Goal: Transaction & Acquisition: Purchase product/service

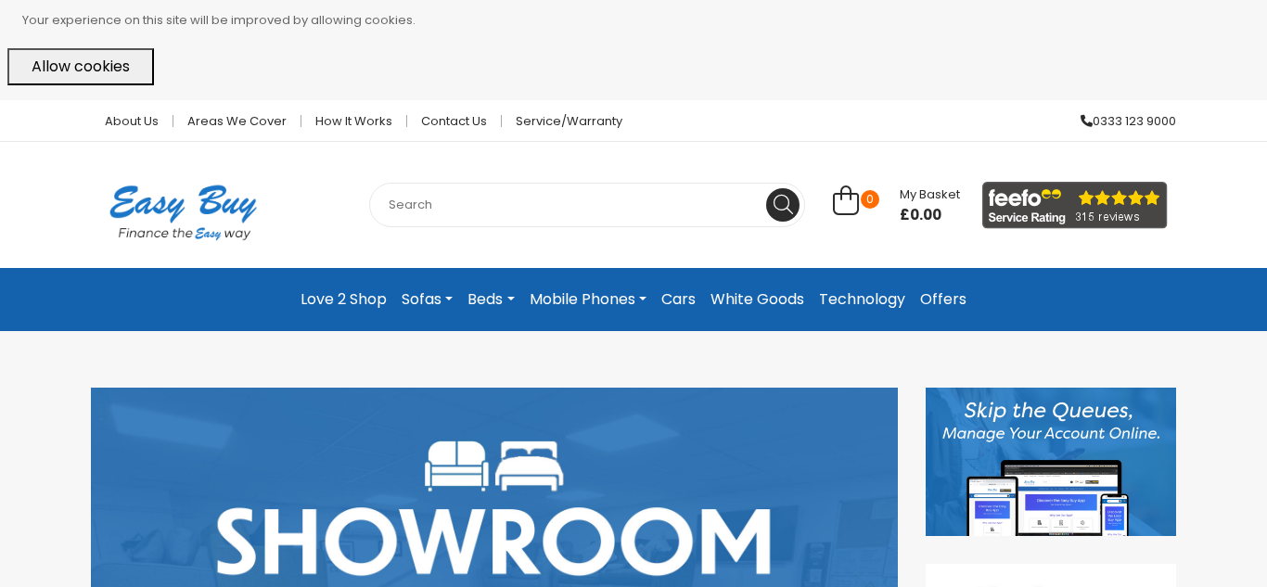
click at [478, 299] on link "Beds" at bounding box center [490, 299] width 61 height 33
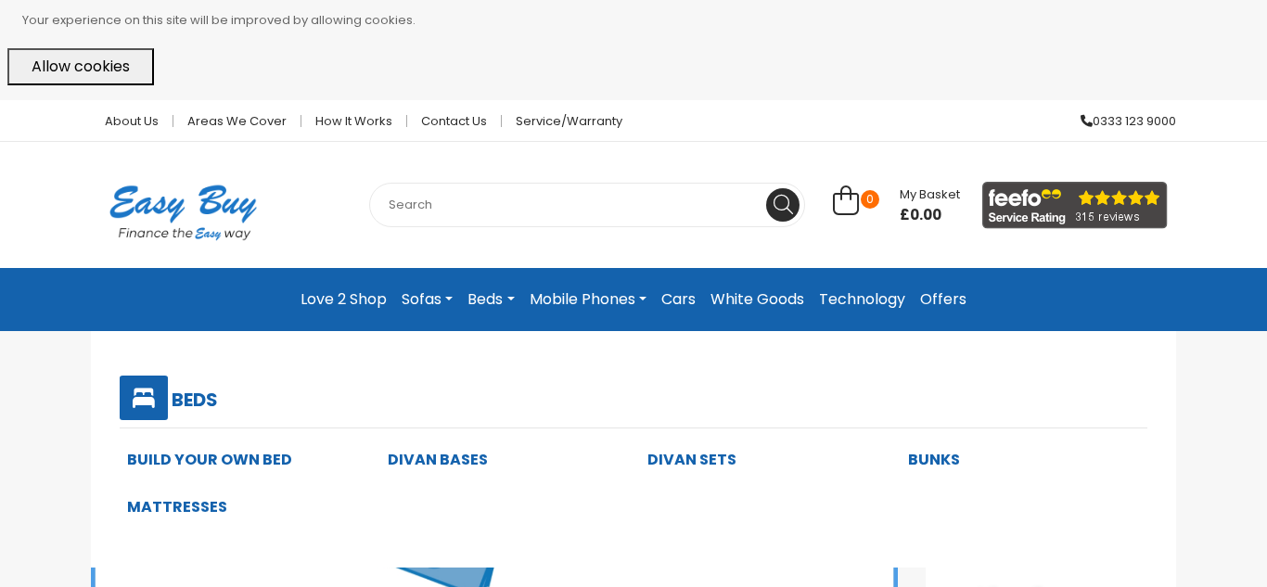
click at [131, 398] on icon at bounding box center [144, 398] width 48 height 45
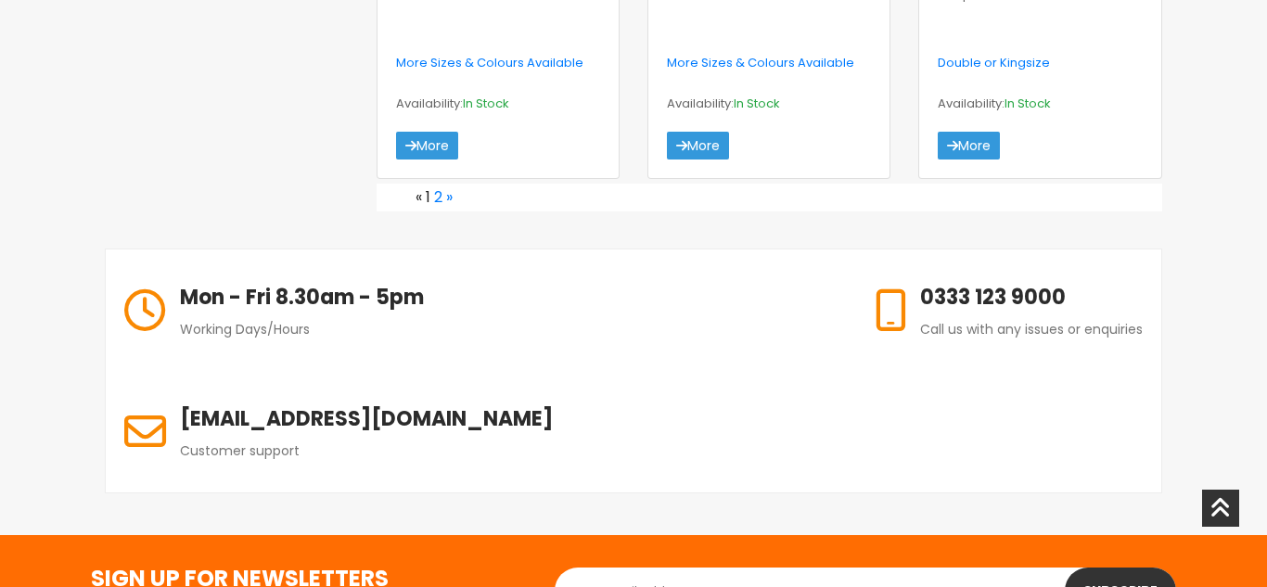
scroll to position [2971, 0]
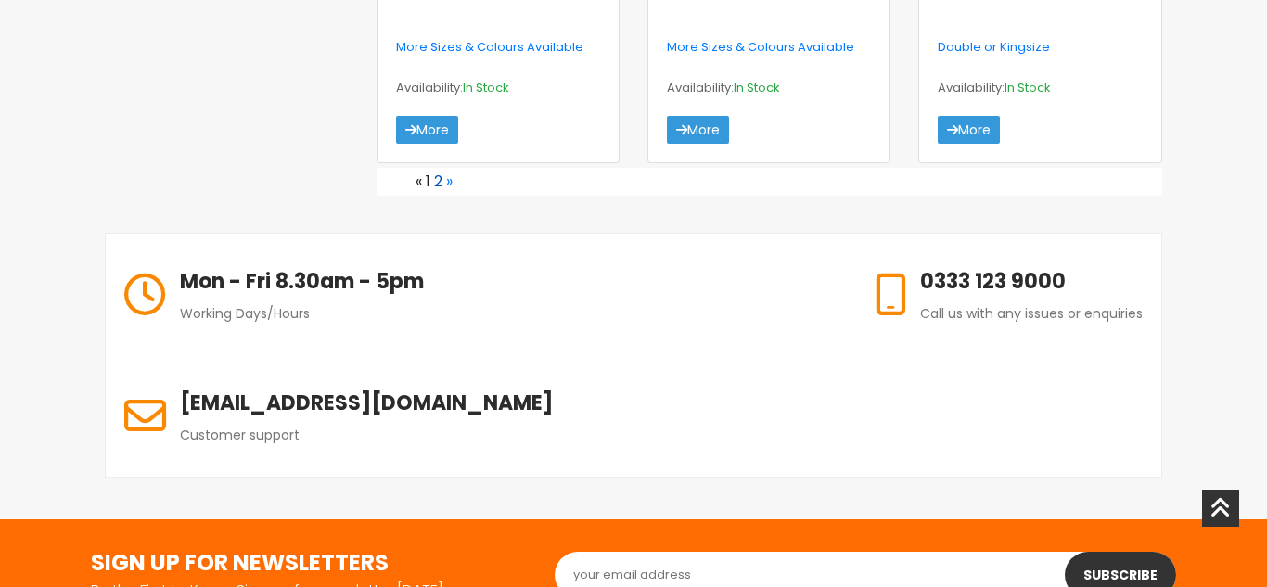
click at [439, 186] on link "2" at bounding box center [438, 181] width 8 height 21
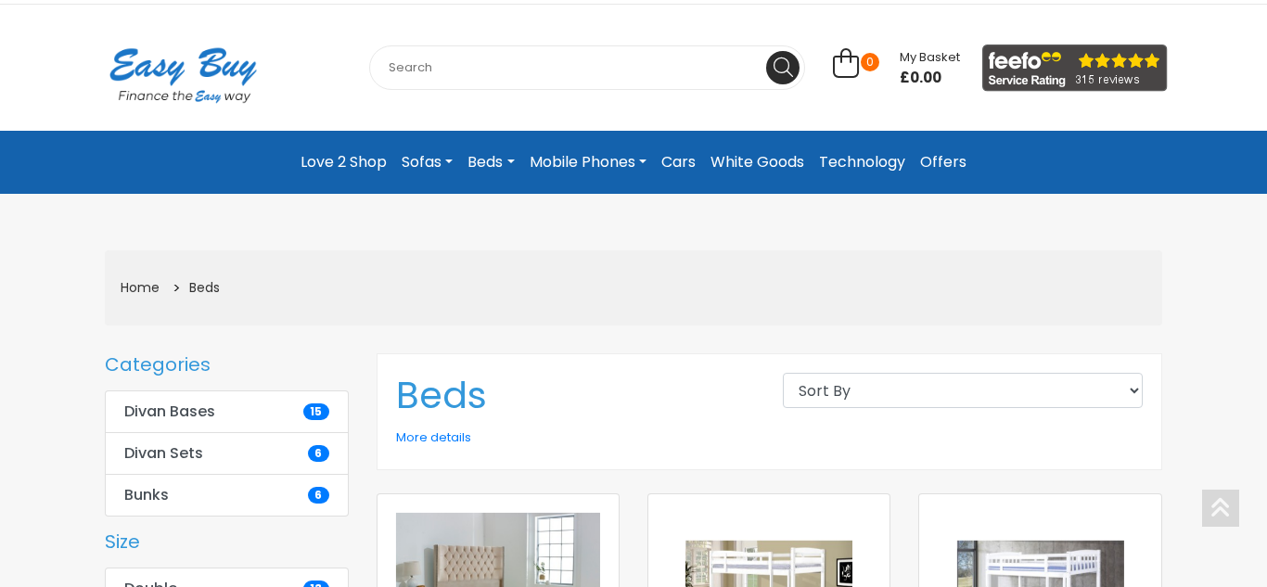
scroll to position [111, 0]
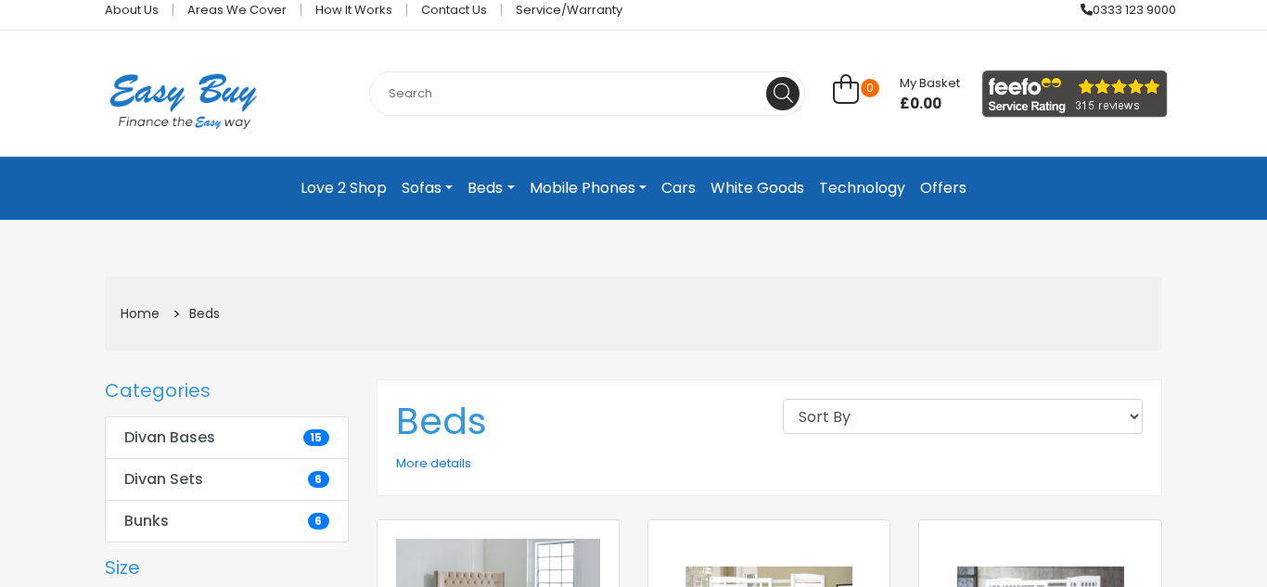
click at [433, 187] on link "Sofas" at bounding box center [427, 188] width 66 height 33
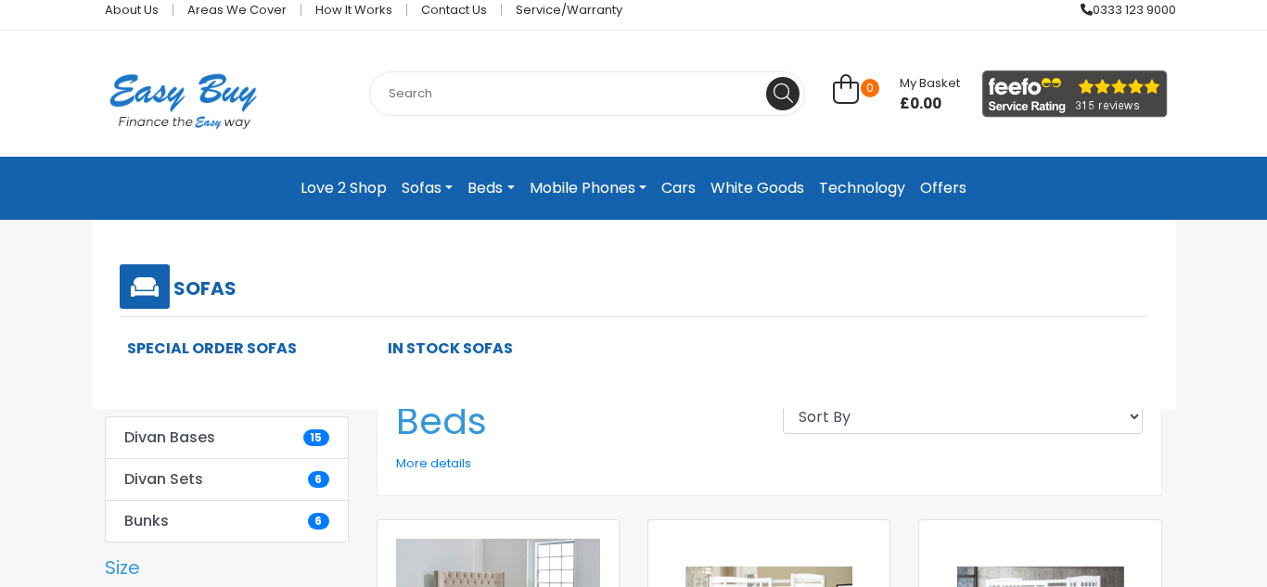
click at [431, 187] on link "Sofas" at bounding box center [427, 188] width 66 height 33
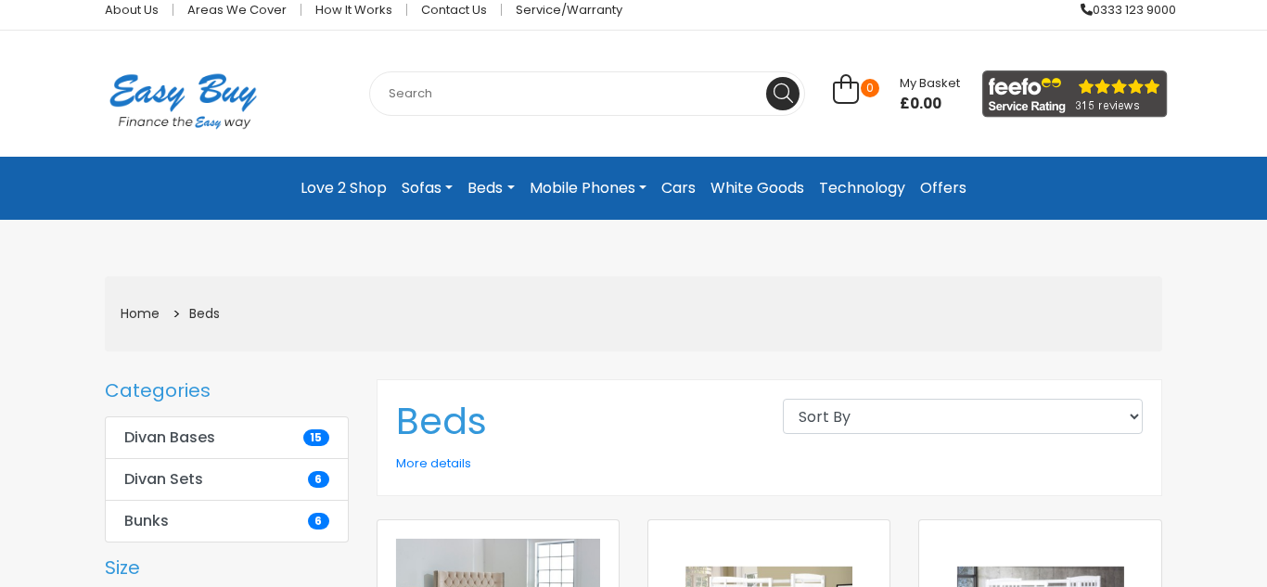
click at [870, 190] on link "Technology" at bounding box center [862, 188] width 101 height 33
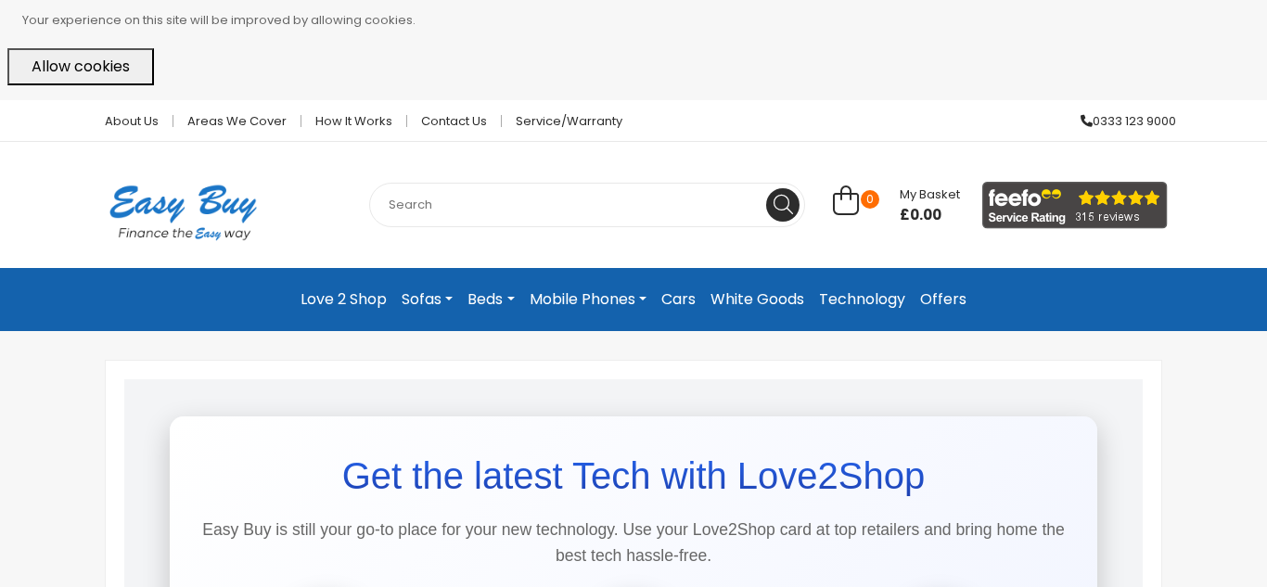
click at [775, 301] on link "White Goods" at bounding box center [757, 299] width 109 height 33
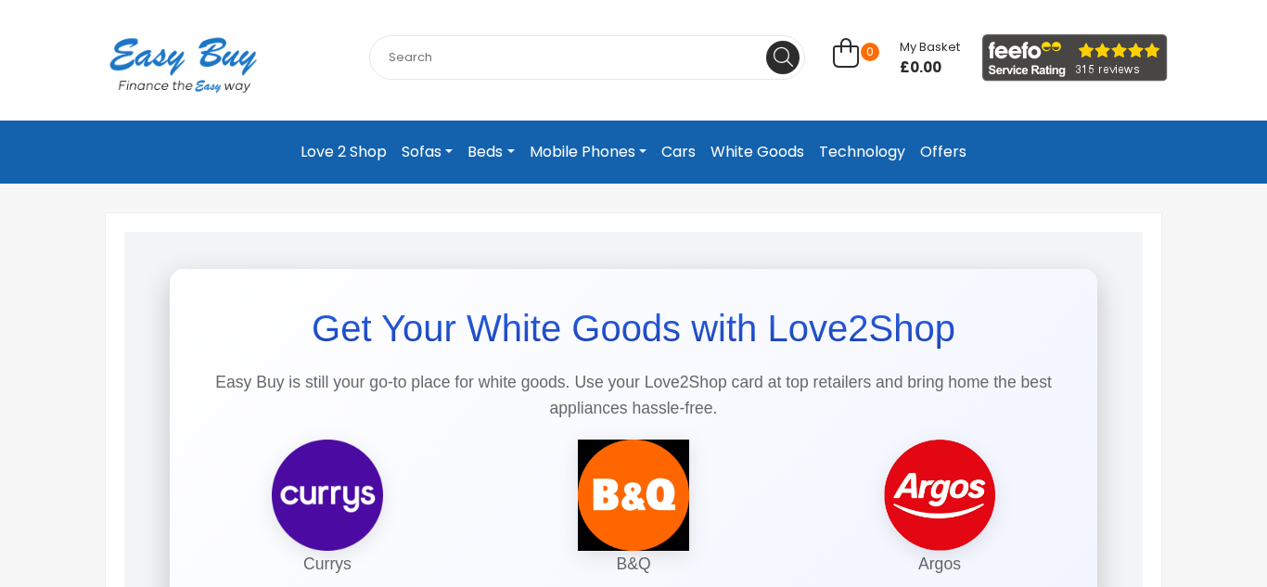
scroll to position [148, 0]
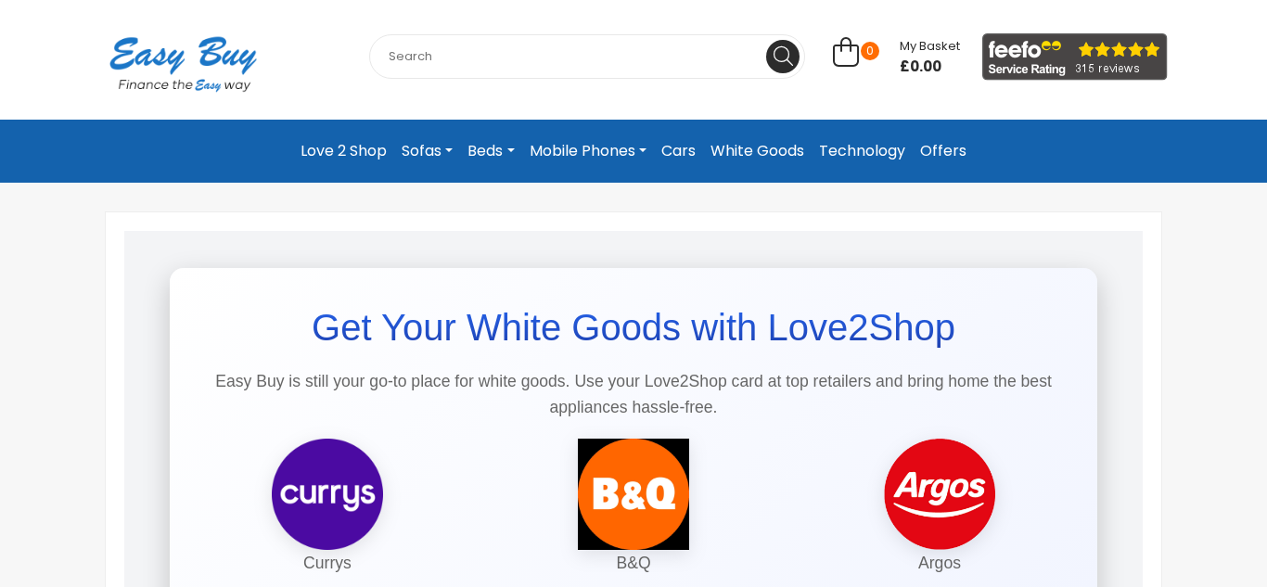
click at [678, 155] on link "Cars" at bounding box center [678, 151] width 49 height 33
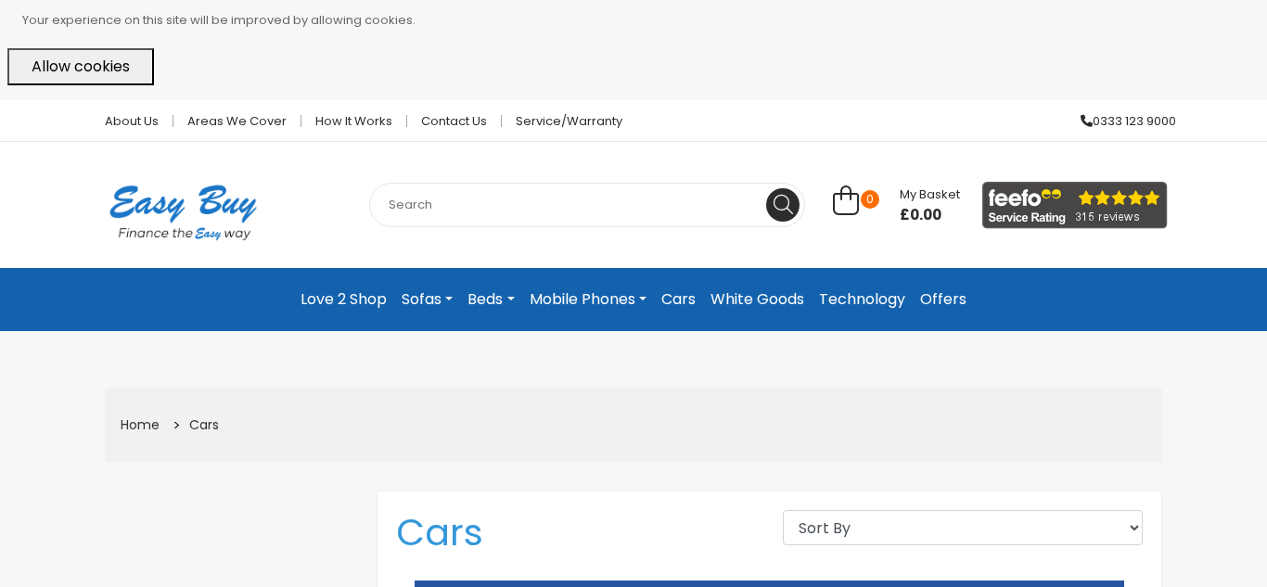
click at [589, 301] on link "Mobile Phones" at bounding box center [588, 299] width 132 height 33
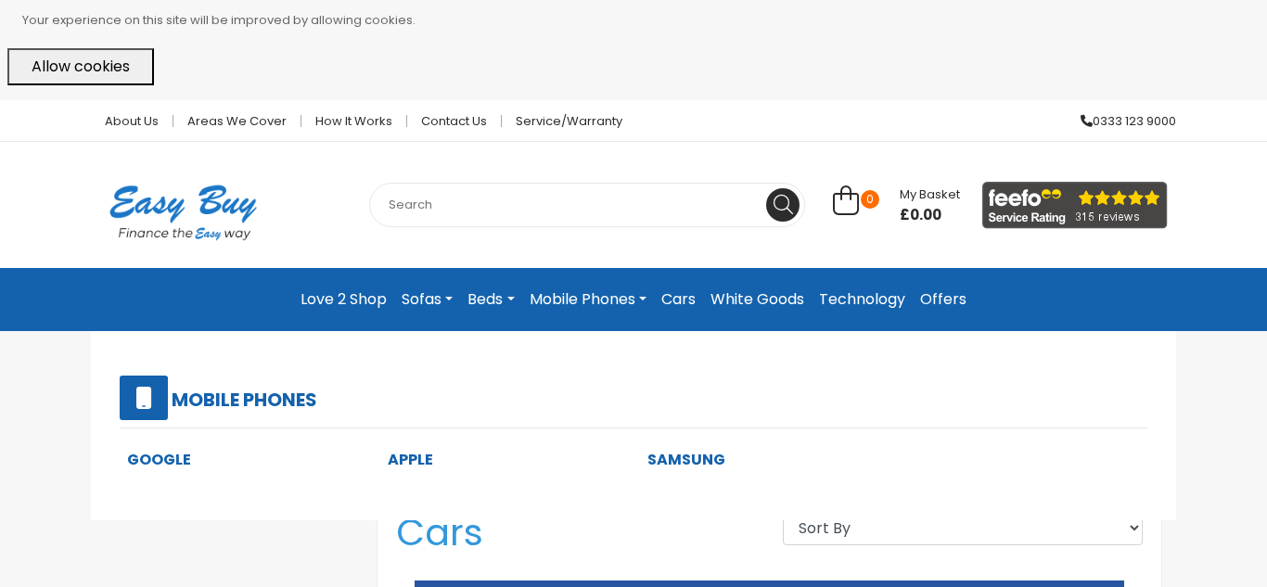
click at [798, 407] on div "Mobile Phones" at bounding box center [634, 402] width 1058 height 53
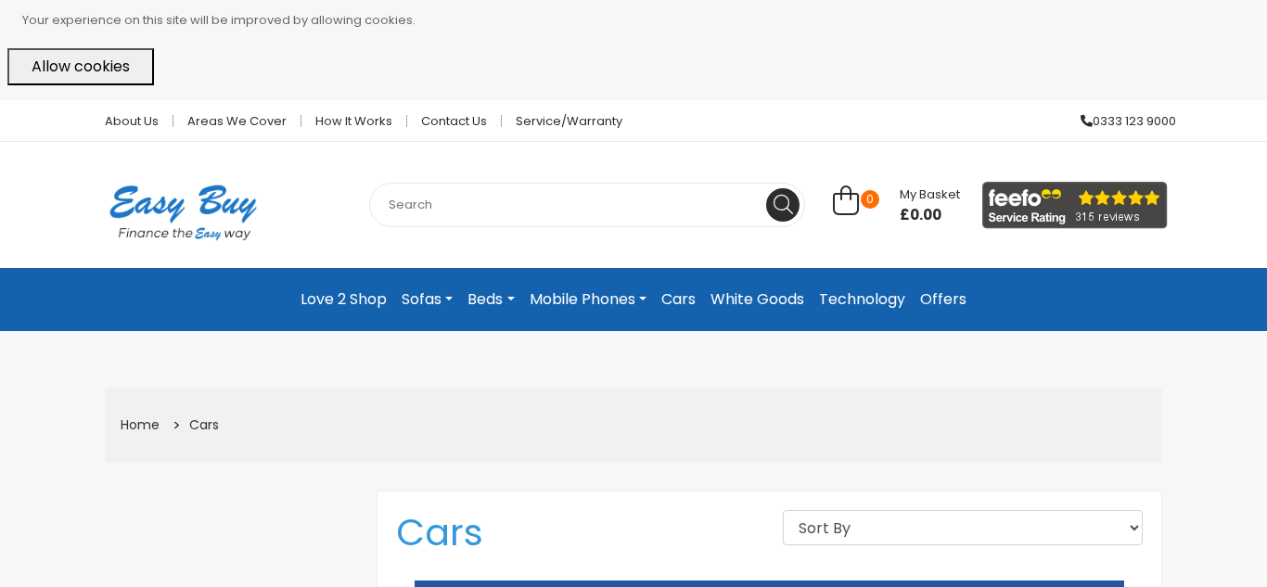
click at [580, 302] on link "Mobile Phones" at bounding box center [588, 299] width 132 height 33
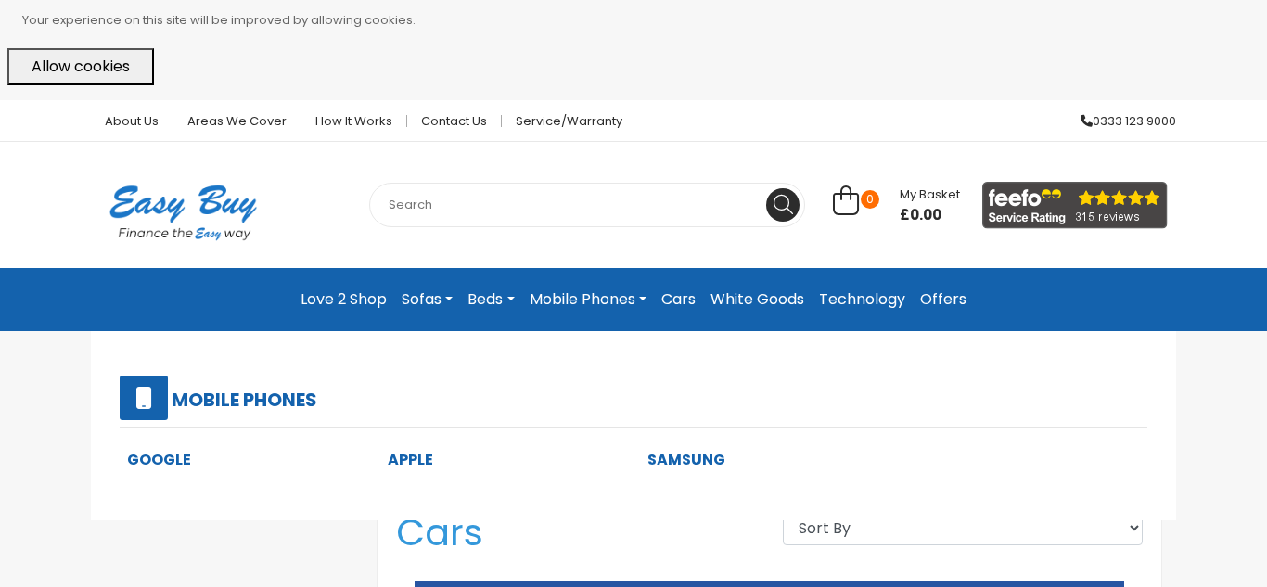
click at [405, 461] on link "Apple" at bounding box center [410, 459] width 45 height 21
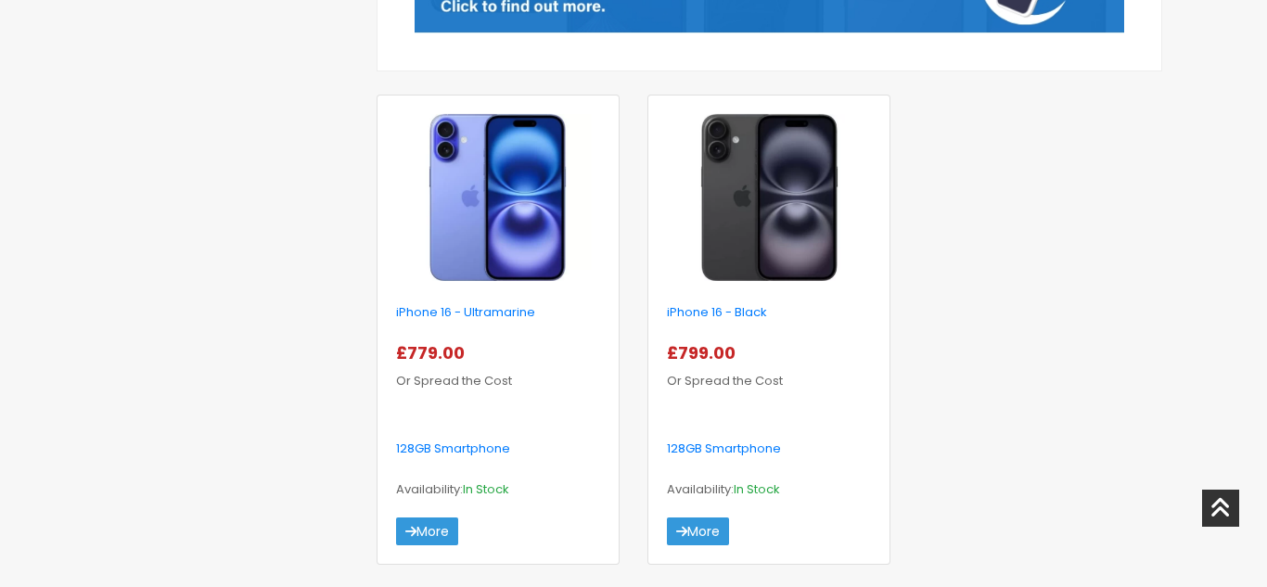
scroll to position [668, 0]
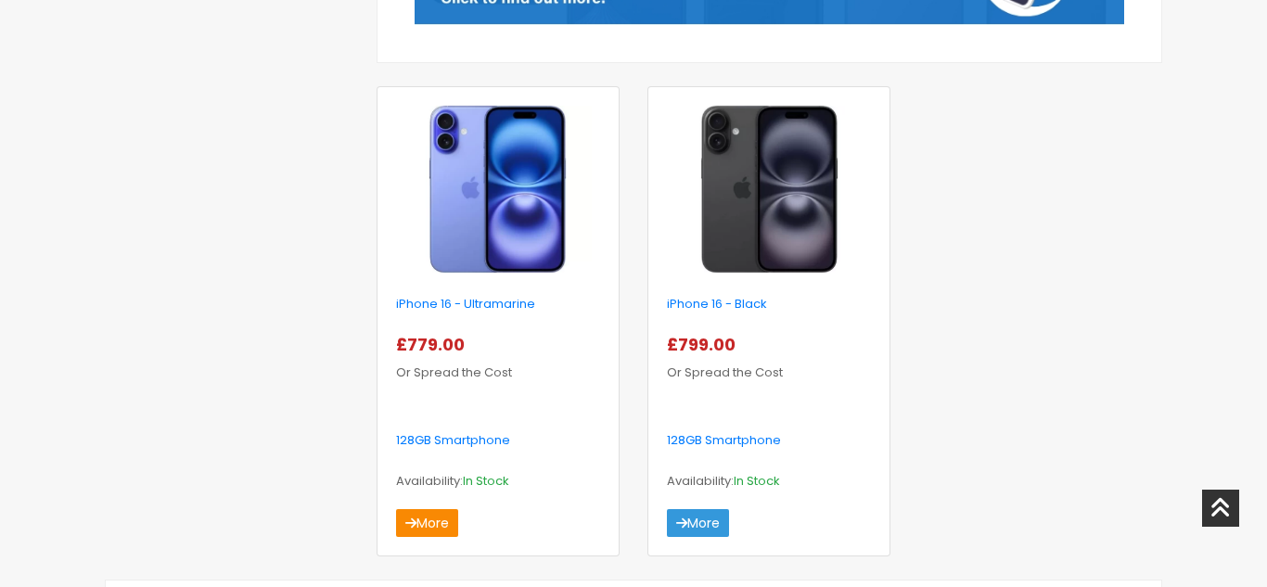
click at [441, 526] on link "More" at bounding box center [427, 523] width 62 height 28
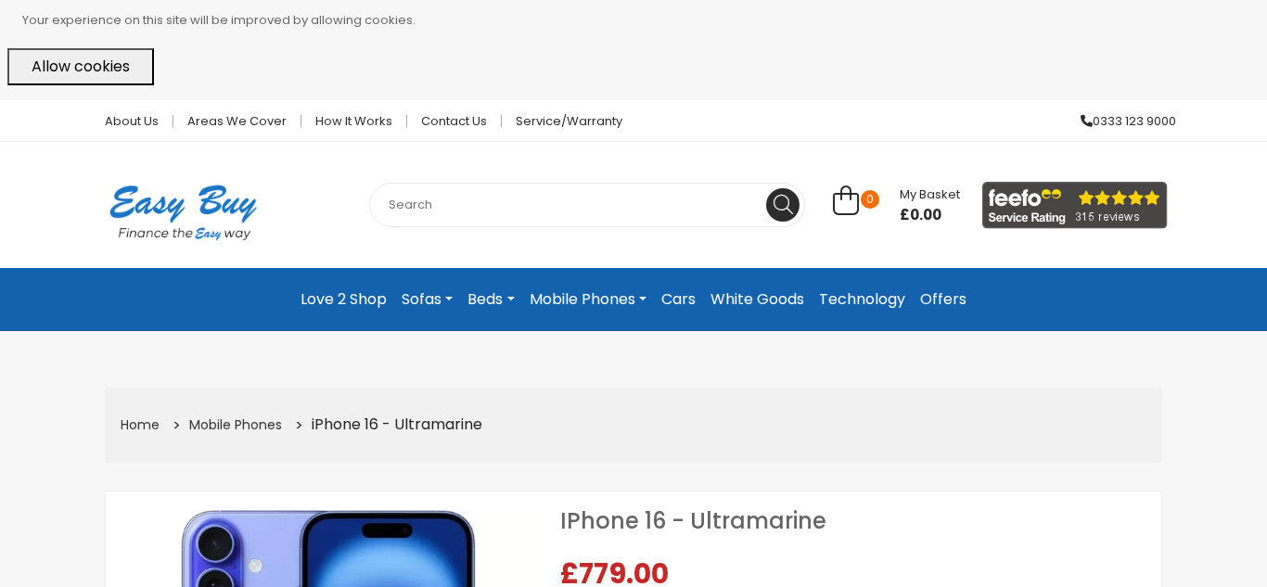
select select "104"
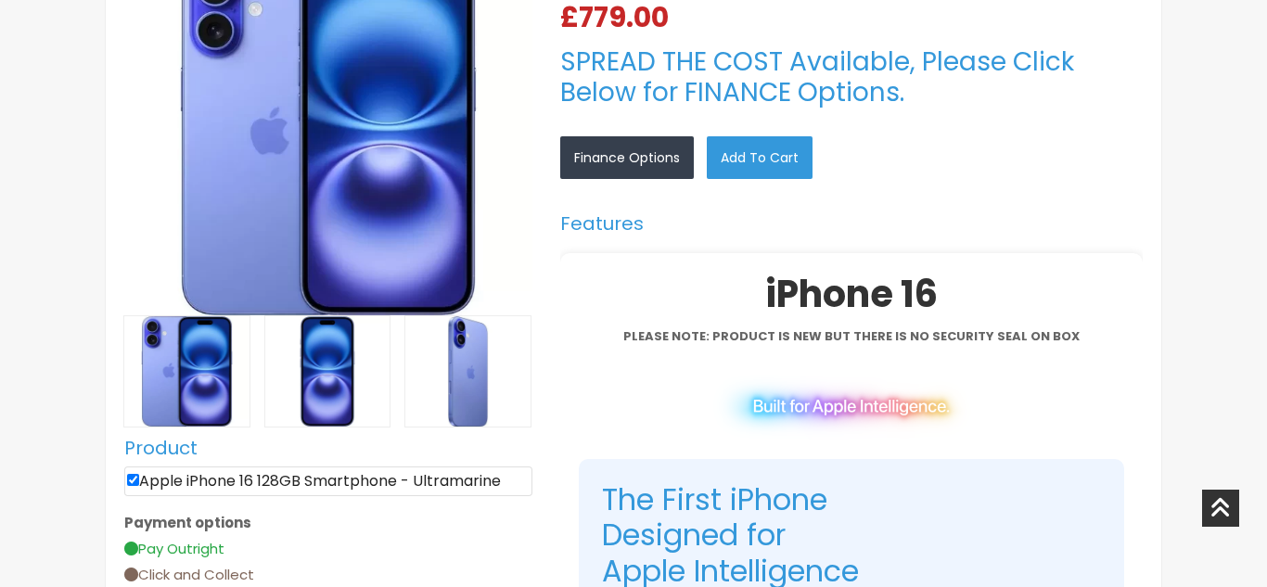
scroll to position [594, 0]
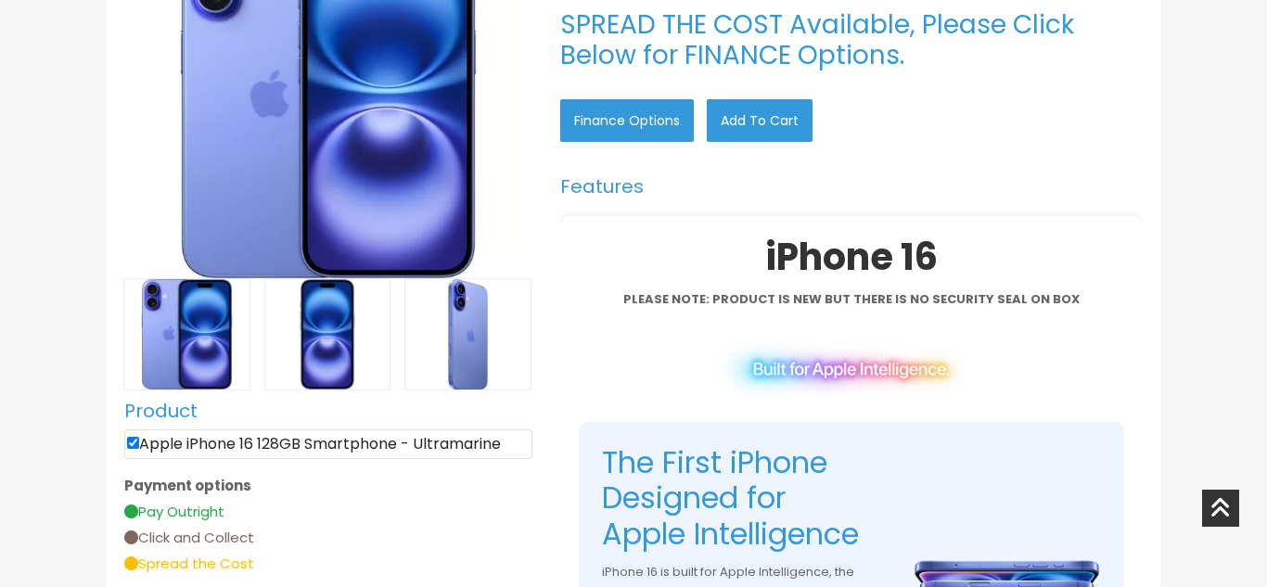
click at [624, 126] on link "Finance Options" at bounding box center [627, 120] width 134 height 43
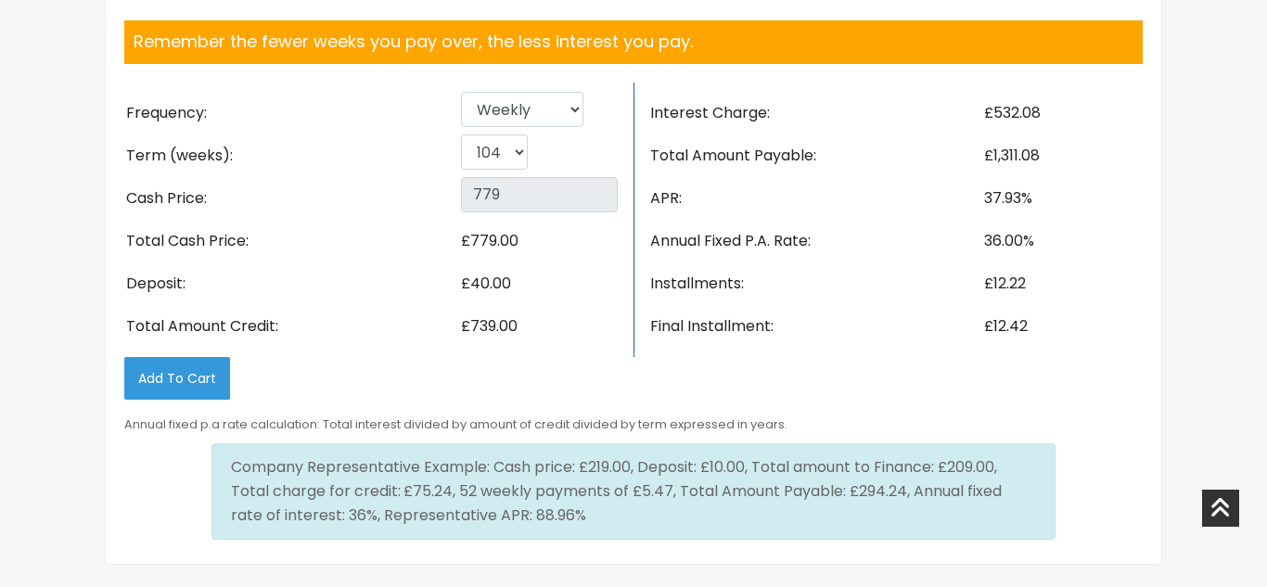
scroll to position [2568, 0]
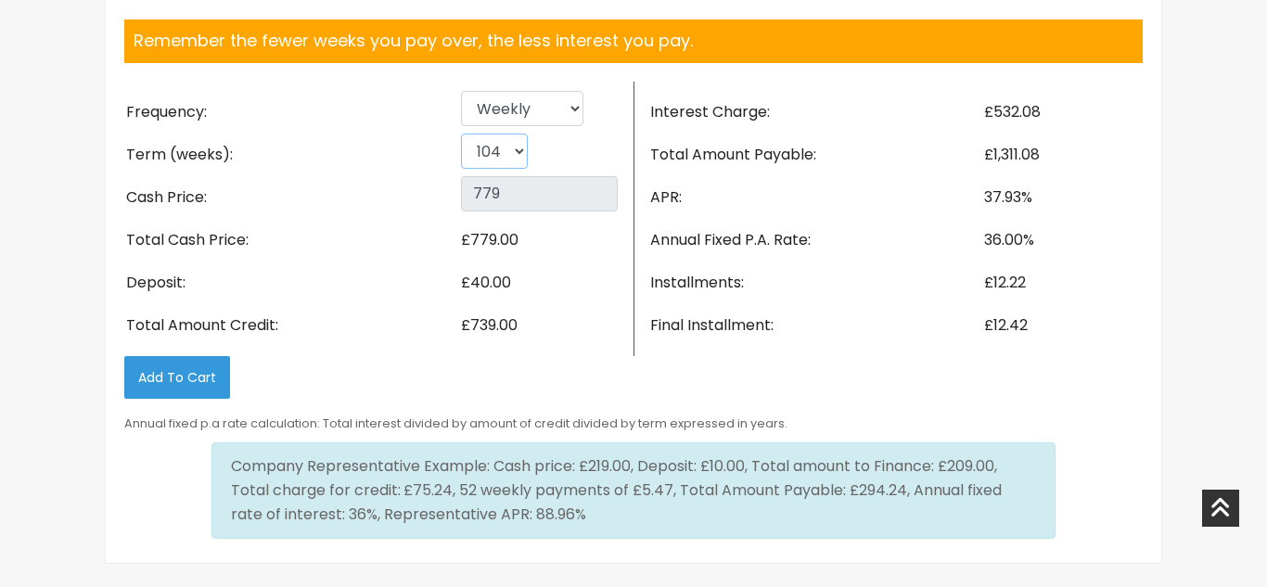
click at [516, 169] on select "26 52 78 104" at bounding box center [494, 151] width 67 height 35
